Goal: Task Accomplishment & Management: Use online tool/utility

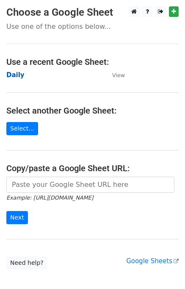
click at [20, 76] on strong "Daily" at bounding box center [15, 75] width 18 height 8
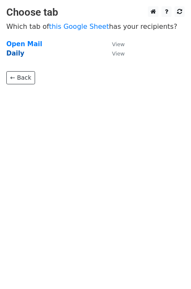
click at [11, 55] on strong "Daily" at bounding box center [15, 54] width 18 height 8
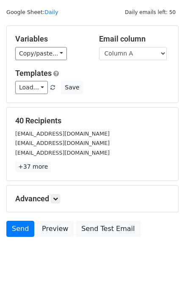
scroll to position [39, 0]
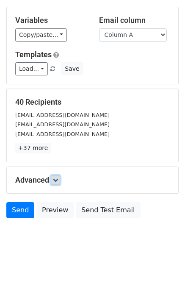
click at [53, 182] on link at bounding box center [55, 179] width 9 height 9
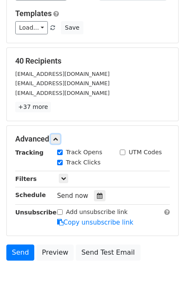
scroll to position [105, 0]
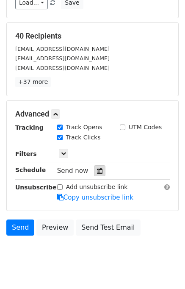
click at [97, 171] on icon at bounding box center [100, 171] width 6 height 6
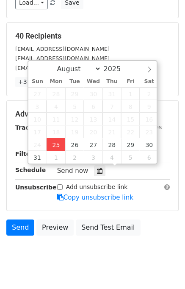
type input "2025-08-25 13:54"
type input "01"
type input "54"
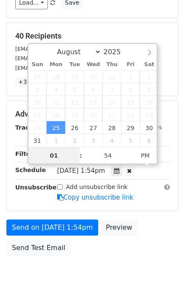
scroll to position [0, 0]
click at [46, 154] on input "1" at bounding box center [54, 155] width 52 height 17
type input "01"
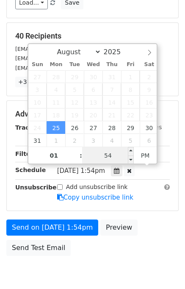
click at [99, 157] on input "54" at bounding box center [108, 155] width 52 height 17
type input "58"
type input "2025-08-25 13:58"
click at [141, 230] on div "Send on Aug 25 at 1:54pm Preview Send Test Email" at bounding box center [92, 239] width 185 height 41
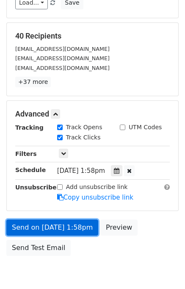
click at [64, 222] on link "Send on Aug 25 at 1:58pm" at bounding box center [52, 227] width 92 height 16
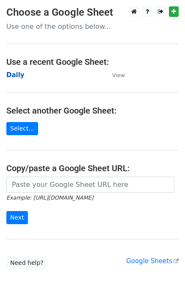
click at [17, 76] on strong "Daily" at bounding box center [15, 75] width 18 height 8
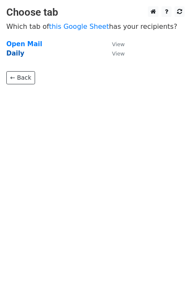
click at [20, 52] on strong "Daily" at bounding box center [15, 54] width 18 height 8
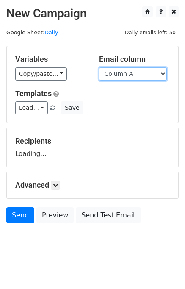
drag, startPoint x: 0, startPoint y: 0, endPoint x: 116, endPoint y: 79, distance: 140.7
click at [116, 73] on select "Column A Column B Column C" at bounding box center [133, 73] width 68 height 13
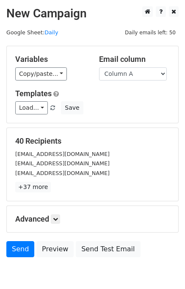
click at [124, 99] on div "Templates Load... No templates saved Save" at bounding box center [92, 102] width 167 height 26
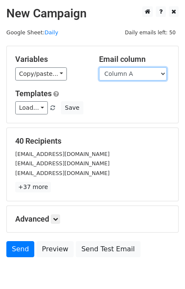
click at [119, 78] on select "Column A Column B Column C" at bounding box center [133, 73] width 68 height 13
select select "Column B"
click at [99, 67] on select "Column A Column B Column C" at bounding box center [133, 73] width 68 height 13
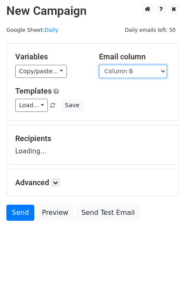
scroll to position [5, 0]
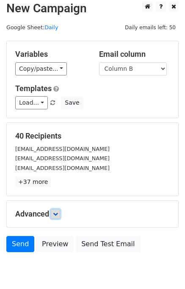
click at [58, 211] on icon at bounding box center [55, 213] width 5 height 5
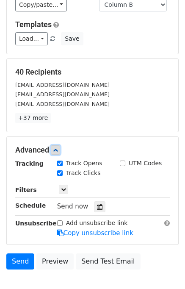
scroll to position [100, 0]
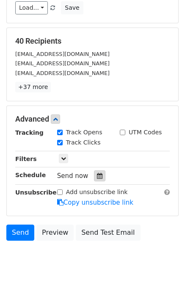
click at [97, 173] on icon at bounding box center [100, 176] width 6 height 6
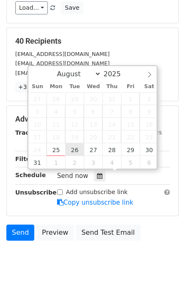
type input "2025-08-26 12:00"
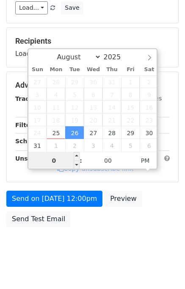
type input "02"
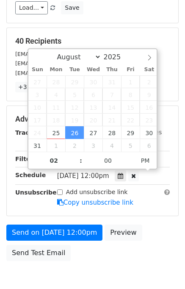
type input "2025-08-26 14:00"
click at [156, 224] on div "Send on Aug 26 at 12:00pm Preview Send Test Email" at bounding box center [92, 244] width 185 height 41
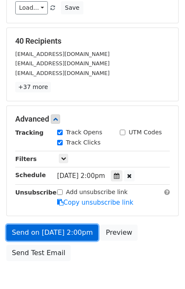
click at [61, 228] on link "Send on Aug 26 at 2:00pm" at bounding box center [52, 232] width 92 height 16
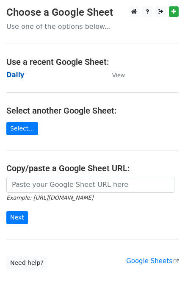
click at [15, 76] on strong "Daily" at bounding box center [15, 75] width 18 height 8
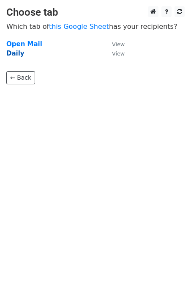
click at [14, 56] on strong "Daily" at bounding box center [15, 54] width 18 height 8
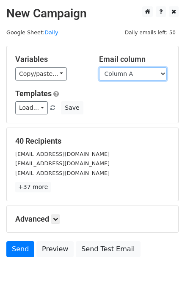
click at [141, 74] on select "Column A Column B Column C" at bounding box center [133, 73] width 68 height 13
click at [133, 77] on select "Column A Column B Column C" at bounding box center [133, 73] width 68 height 13
select select "Column C"
click at [99, 67] on select "Column A Column B Column C" at bounding box center [133, 73] width 68 height 13
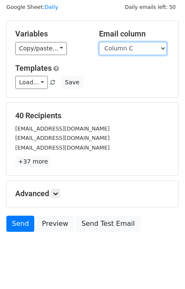
scroll to position [39, 0]
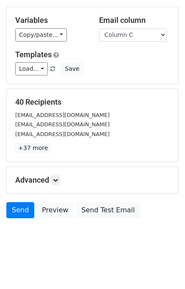
click at [62, 175] on h5 "Advanced" at bounding box center [92, 179] width 154 height 9
click at [58, 178] on icon at bounding box center [55, 179] width 5 height 5
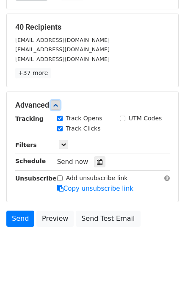
scroll to position [116, 0]
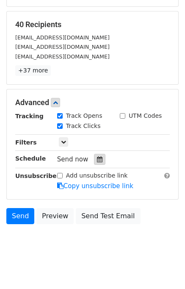
click at [97, 156] on icon at bounding box center [100, 159] width 6 height 6
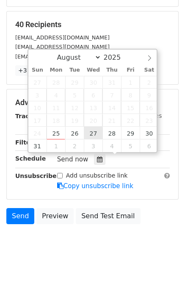
type input "2025-08-27 12:00"
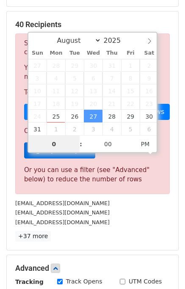
type input "03"
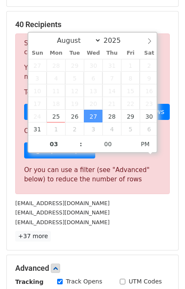
type input "2025-08-27 15:00"
click at [136, 200] on div "[EMAIL_ADDRESS][DOMAIN_NAME]" at bounding box center [92, 203] width 167 height 10
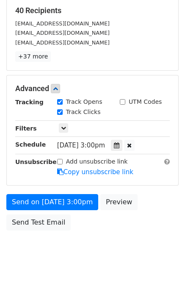
scroll to position [142, 0]
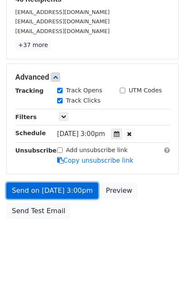
click at [67, 187] on link "Send on Aug 27 at 3:00pm" at bounding box center [52, 190] width 92 height 16
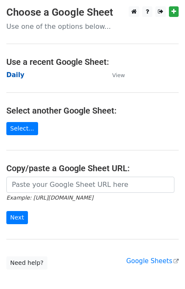
click at [17, 76] on strong "Daily" at bounding box center [15, 75] width 18 height 8
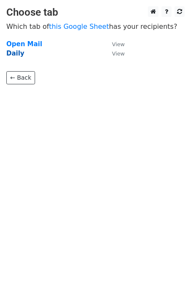
click at [19, 54] on strong "Daily" at bounding box center [15, 54] width 18 height 8
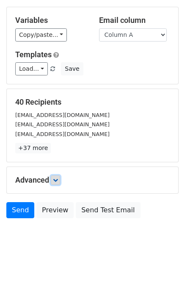
click at [55, 180] on icon at bounding box center [55, 179] width 5 height 5
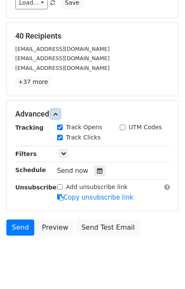
scroll to position [105, 0]
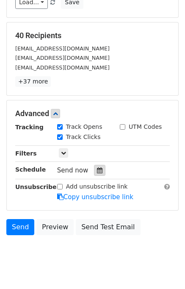
click at [97, 168] on icon at bounding box center [100, 170] width 6 height 6
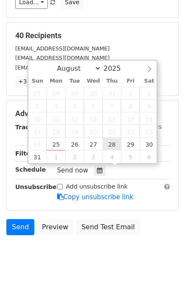
type input "[DATE] 12:00"
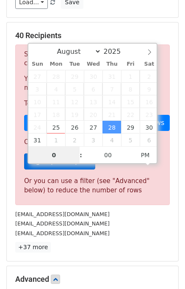
type input "04"
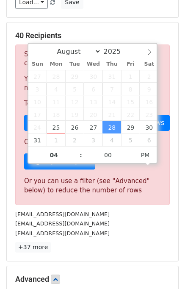
type input "[DATE] 16:00"
click at [112, 221] on div "[EMAIL_ADDRESS][DOMAIN_NAME]" at bounding box center [92, 223] width 167 height 10
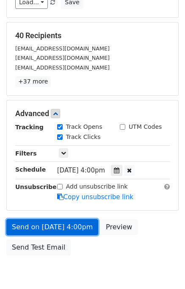
click at [61, 226] on link "Send on [DATE] 4:00pm" at bounding box center [52, 227] width 92 height 16
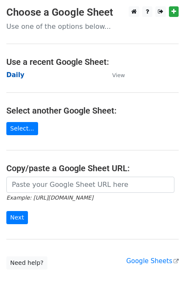
click at [13, 74] on strong "Daily" at bounding box center [15, 75] width 18 height 8
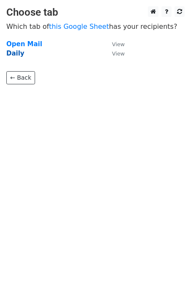
click at [15, 51] on strong "Daily" at bounding box center [15, 54] width 18 height 8
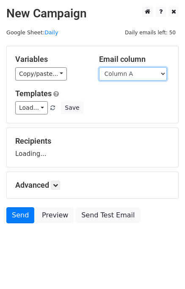
click at [132, 75] on select "Column A Column B Column C" at bounding box center [133, 73] width 68 height 13
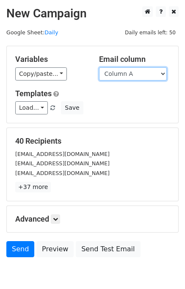
click at [132, 77] on select "Column A Column B Column C" at bounding box center [133, 73] width 68 height 13
select select "Column B"
click at [99, 67] on select "Column A Column B Column C" at bounding box center [133, 73] width 68 height 13
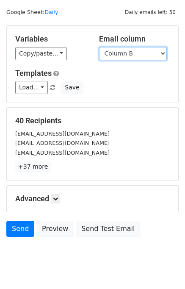
scroll to position [39, 0]
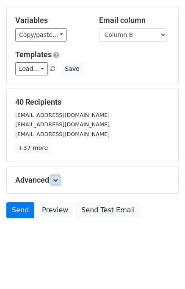
click at [58, 177] on icon at bounding box center [55, 179] width 5 height 5
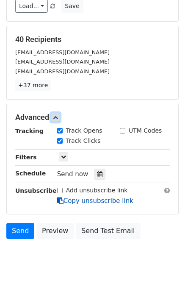
scroll to position [107, 0]
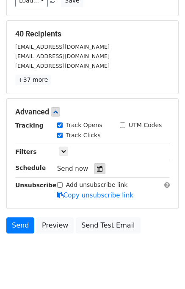
click at [97, 165] on icon at bounding box center [100, 168] width 6 height 6
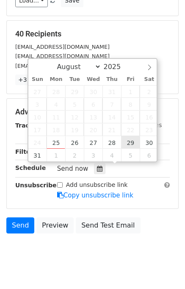
type input "2025-08-29 12:00"
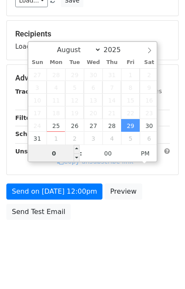
type input "05"
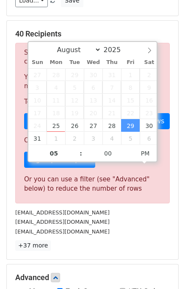
type input "2025-08-29 17:00"
click at [136, 219] on div "info@datum.co.uk" at bounding box center [92, 222] width 167 height 10
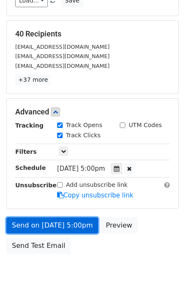
click at [81, 222] on link "Send on Aug 29 at 5:00pm" at bounding box center [52, 225] width 92 height 16
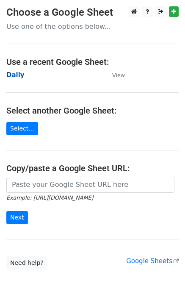
click at [14, 75] on strong "Daily" at bounding box center [15, 75] width 18 height 8
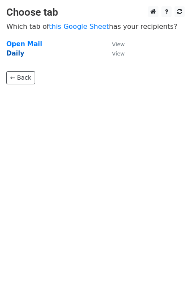
click at [10, 56] on strong "Daily" at bounding box center [15, 54] width 18 height 8
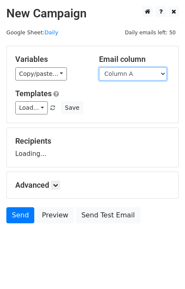
click at [130, 73] on select "Column A Column B Column C" at bounding box center [133, 73] width 68 height 13
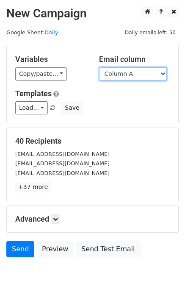
click at [127, 73] on select "Column A Column B Column C" at bounding box center [133, 73] width 68 height 13
select select "Column C"
click at [99, 67] on select "Column A Column B Column C" at bounding box center [133, 73] width 68 height 13
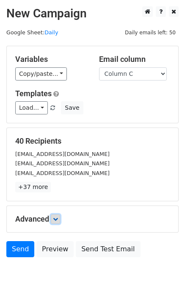
click at [60, 218] on link at bounding box center [55, 218] width 9 height 9
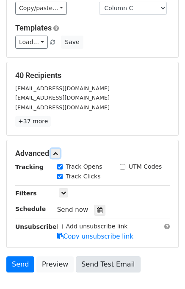
scroll to position [118, 0]
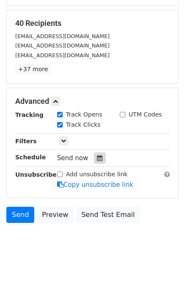
click at [97, 155] on icon at bounding box center [100, 158] width 6 height 6
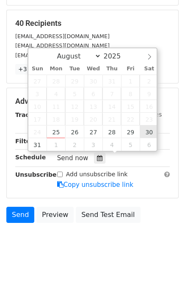
type input "[DATE] 12:00"
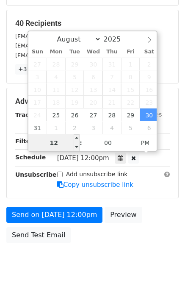
scroll to position [108, 0]
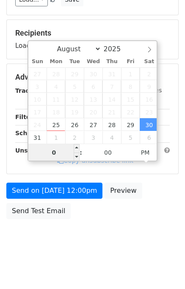
type input "06"
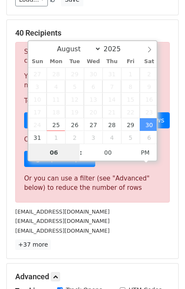
scroll to position [118, 0]
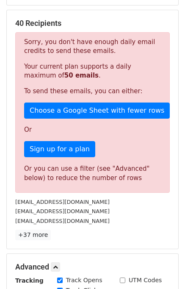
type input "[DATE] 18:00"
click at [149, 226] on div "40 Recipients Sorry, you don't have enough daily email credits to send these em…" at bounding box center [92, 129] width 154 height 221
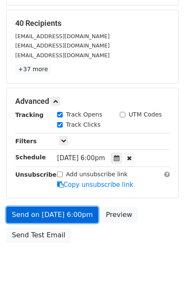
click at [65, 211] on link "Send on [DATE] 6:00pm" at bounding box center [52, 215] width 92 height 16
